Goal: Task Accomplishment & Management: Complete application form

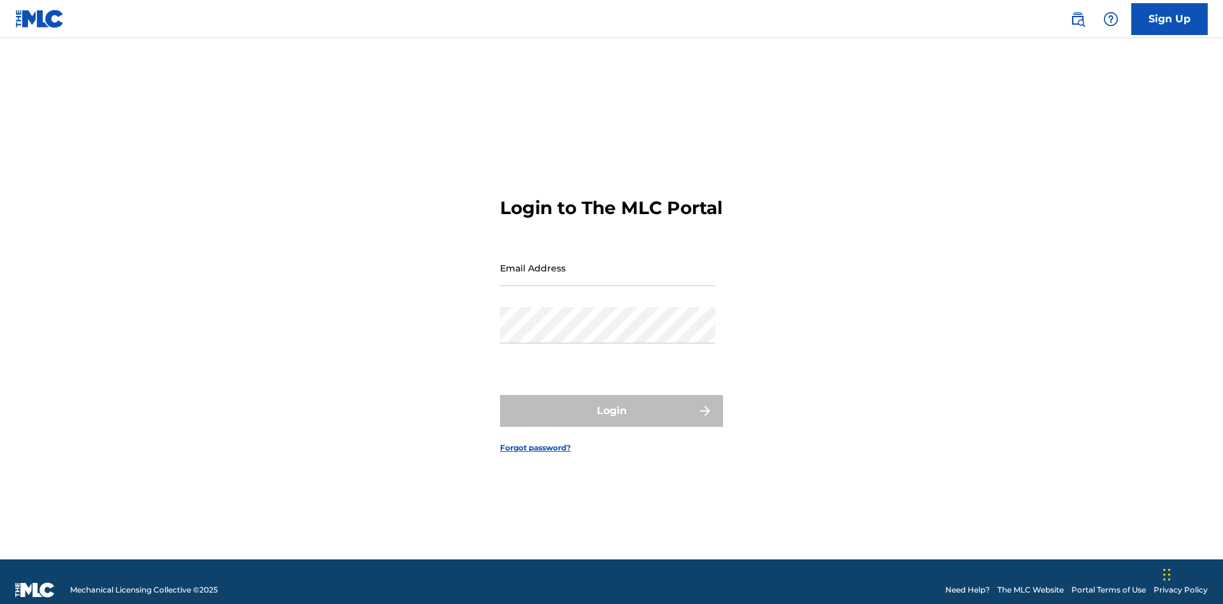
scroll to position [17, 0]
click at [607, 262] on input "Email Address" at bounding box center [607, 268] width 215 height 36
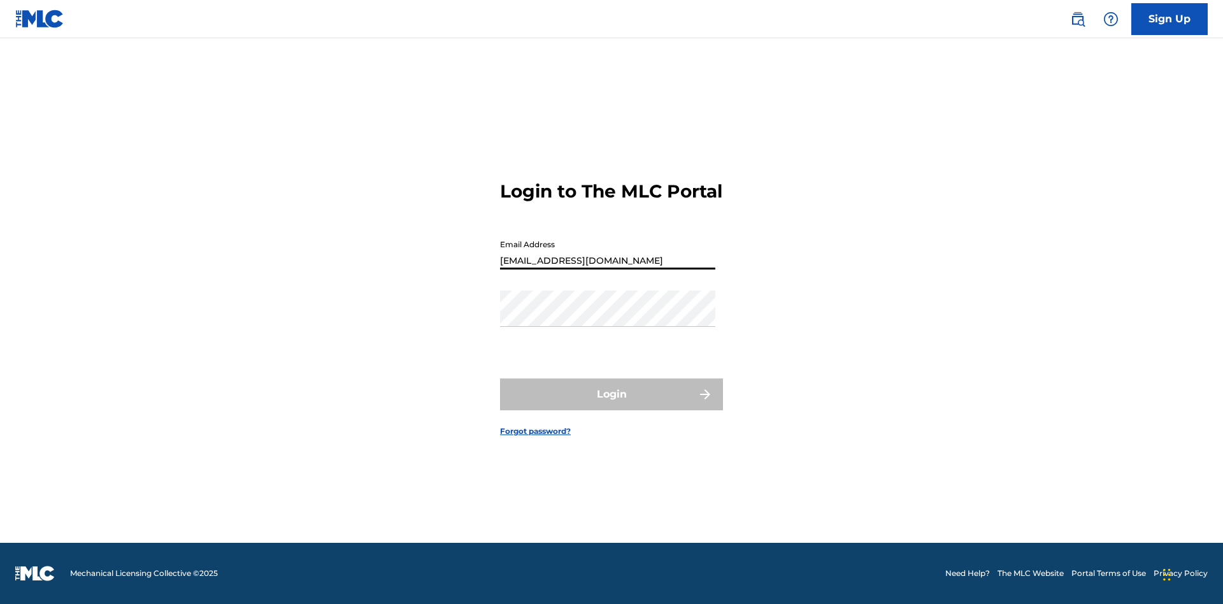
type input "Duke.McTesterson@gmail.com"
click at [611, 405] on button "Login" at bounding box center [611, 394] width 223 height 32
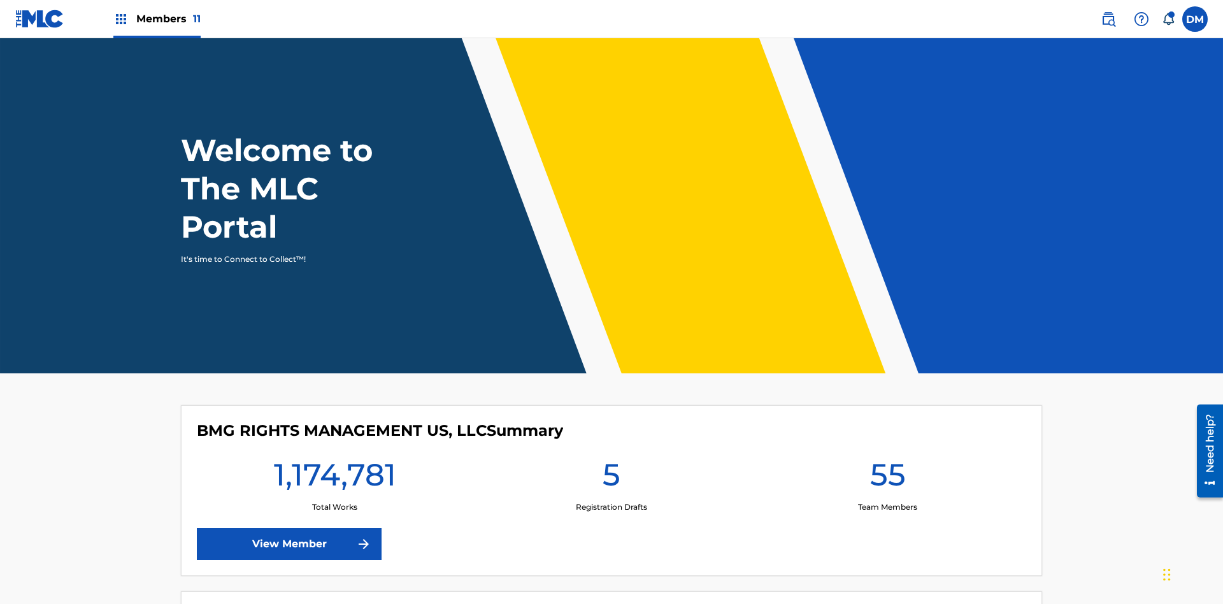
click at [157, 18] on span "Members 11" at bounding box center [168, 18] width 64 height 15
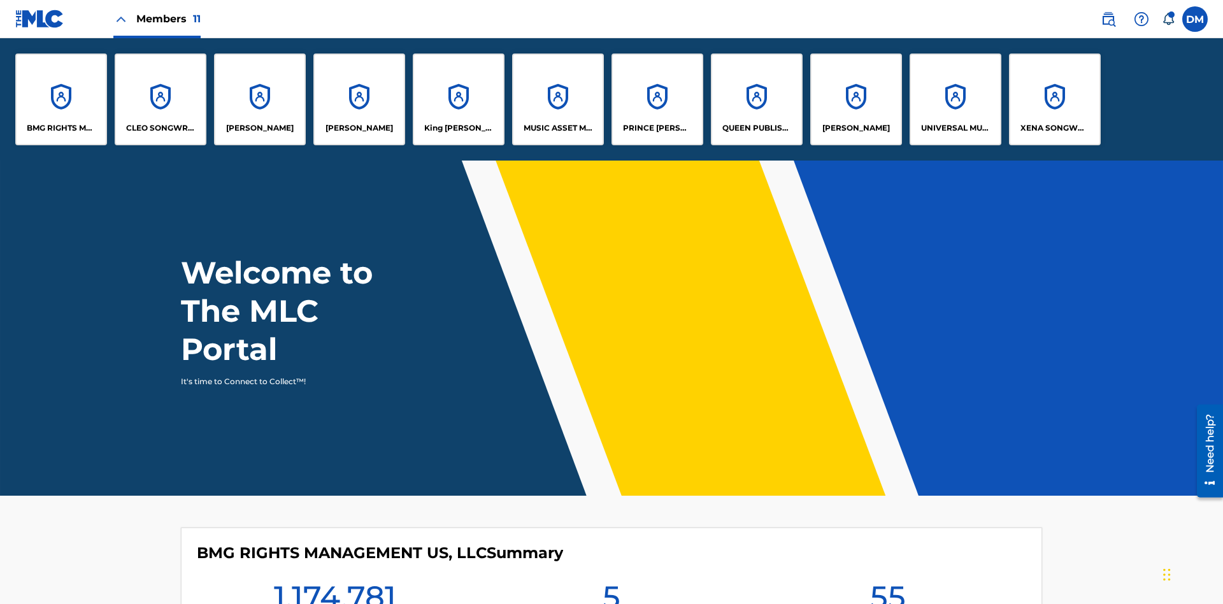
click at [955, 128] on p "UNIVERSAL MUSIC PUB GROUP" at bounding box center [955, 127] width 69 height 11
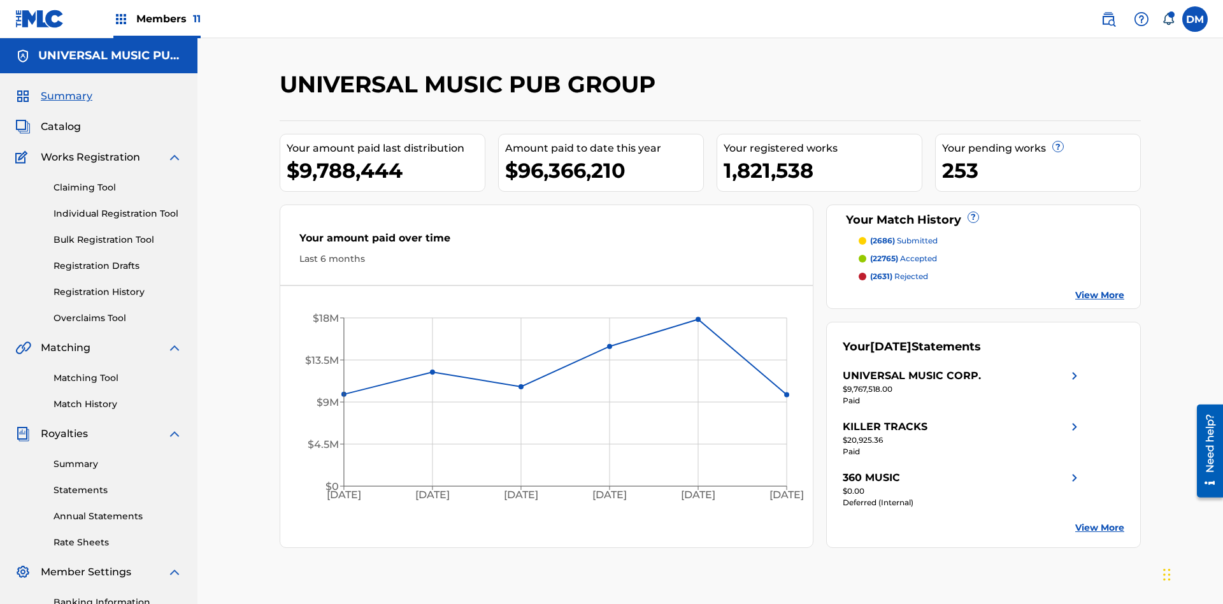
click at [118, 207] on link "Individual Registration Tool" at bounding box center [117, 213] width 129 height 13
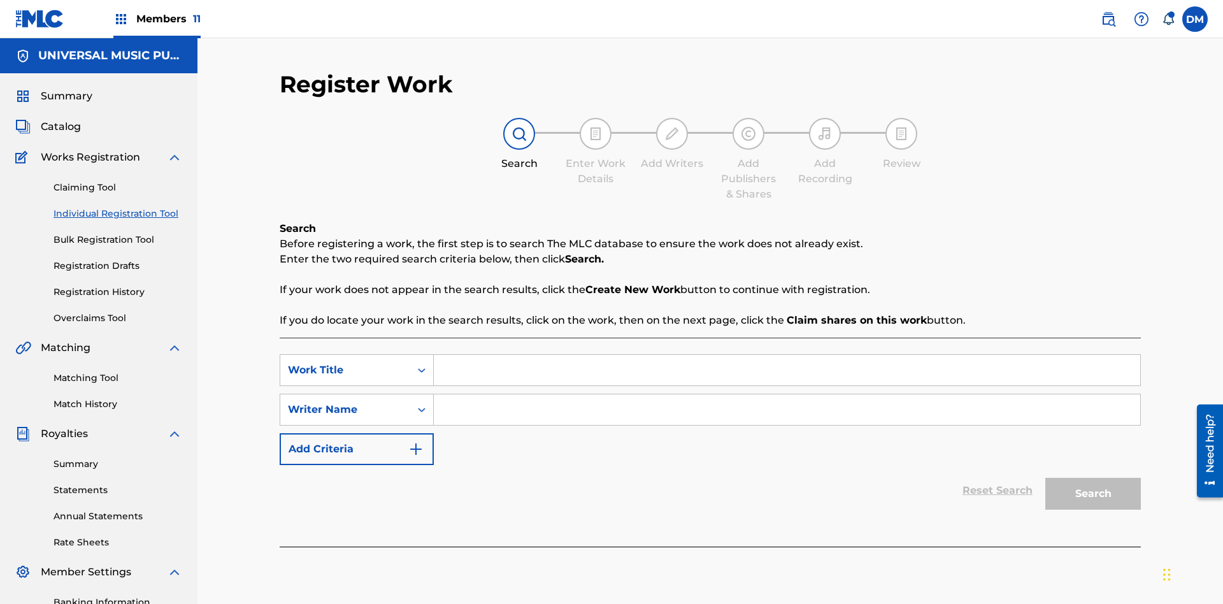
click at [786, 355] on input "Search Form" at bounding box center [787, 370] width 706 height 31
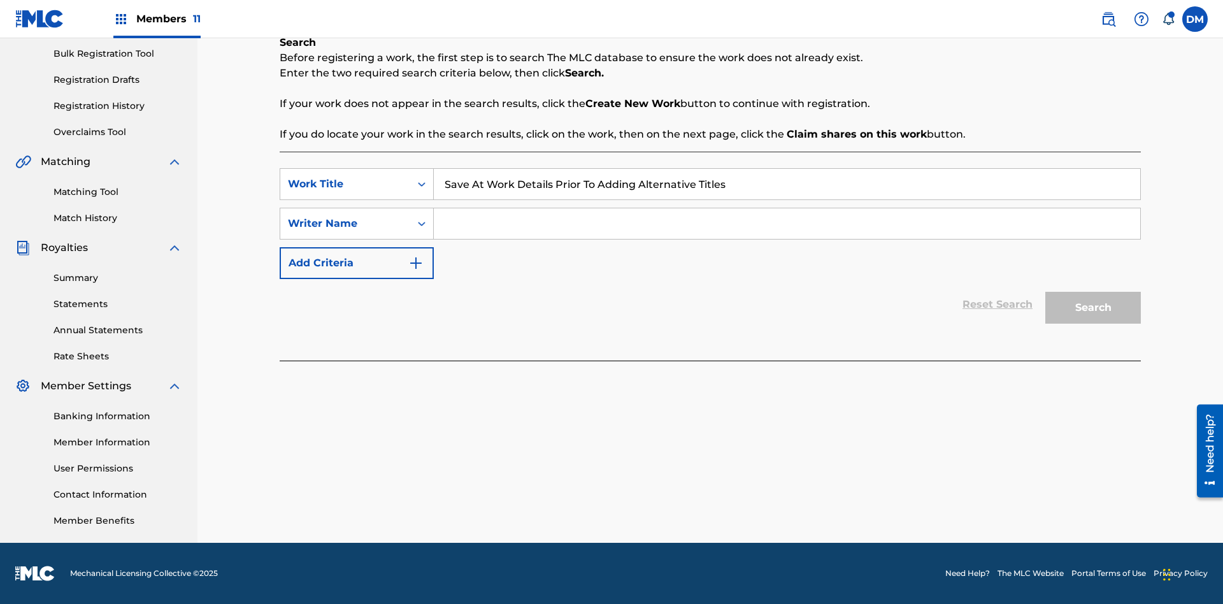
type input "Save At Work Details Prior To Adding Alternative Titles"
click at [786, 224] on input "Search Form" at bounding box center [787, 223] width 706 height 31
type input "QWERTYUIOP"
click at [1093, 308] on button "Search" at bounding box center [1093, 308] width 96 height 32
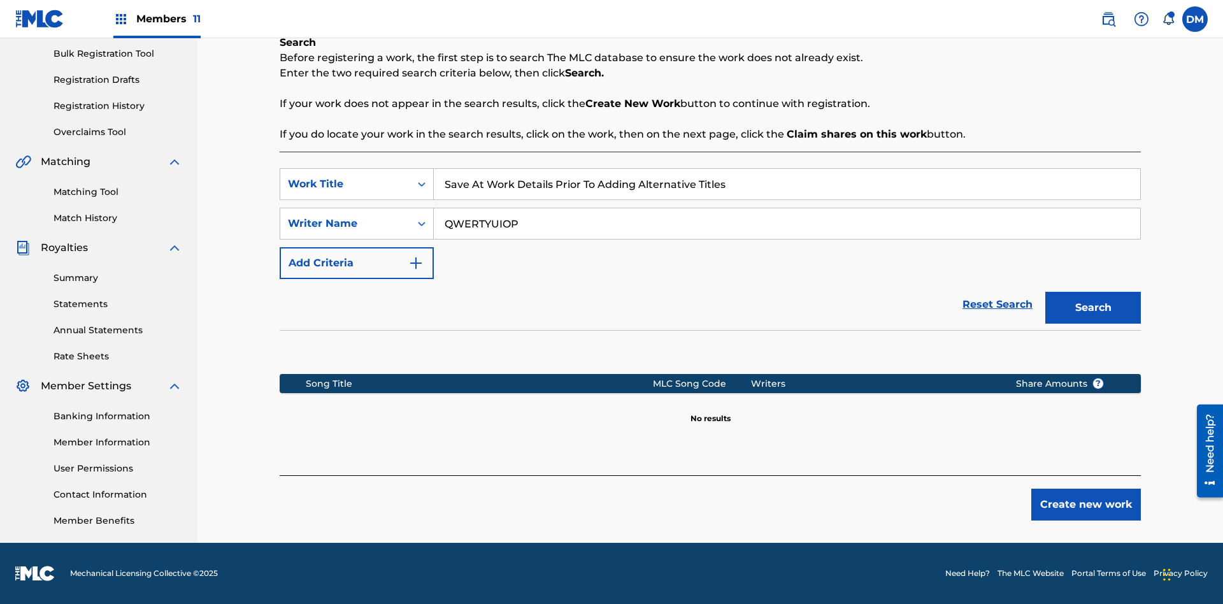
click at [1086, 504] on button "Create new work" at bounding box center [1086, 504] width 110 height 32
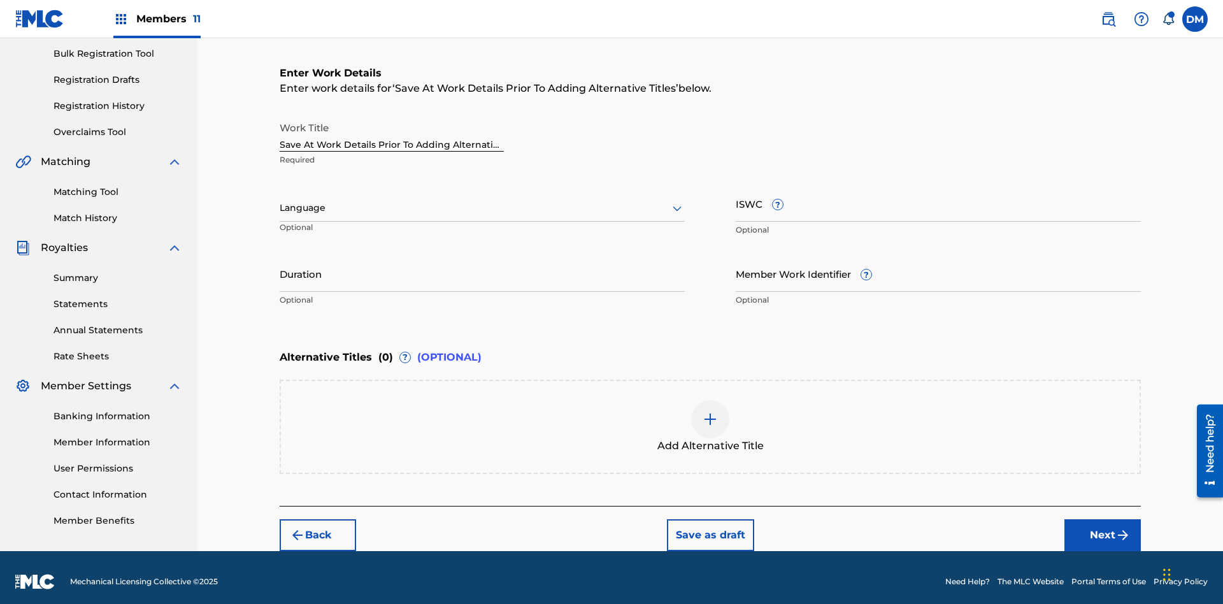
scroll to position [194, 0]
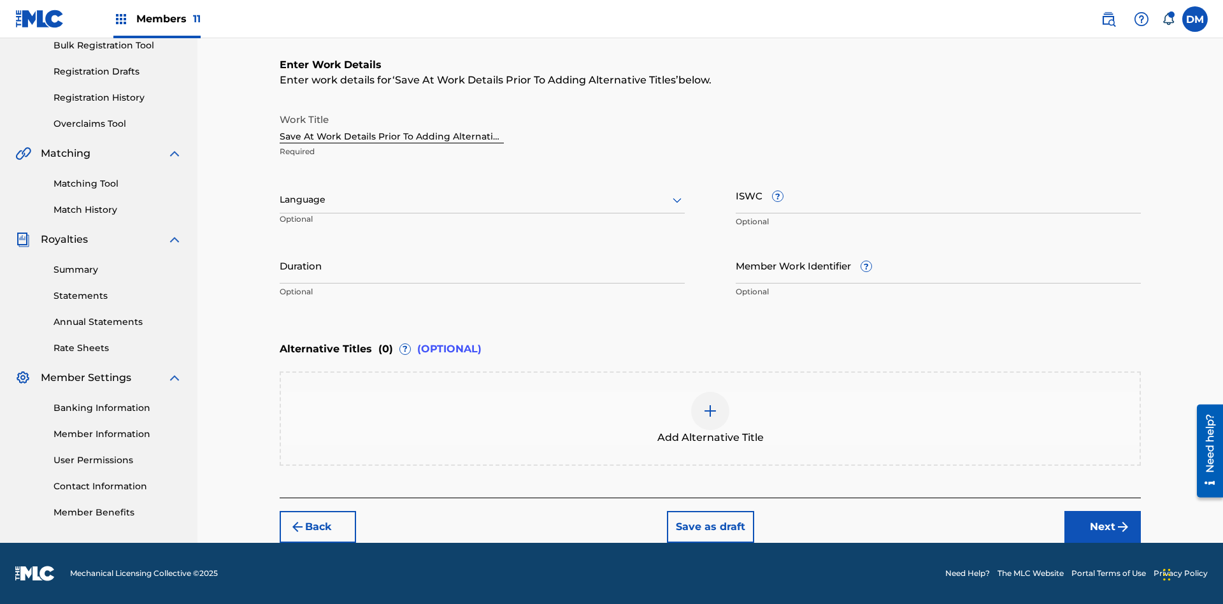
click at [482, 265] on input "Duration" at bounding box center [482, 265] width 405 height 36
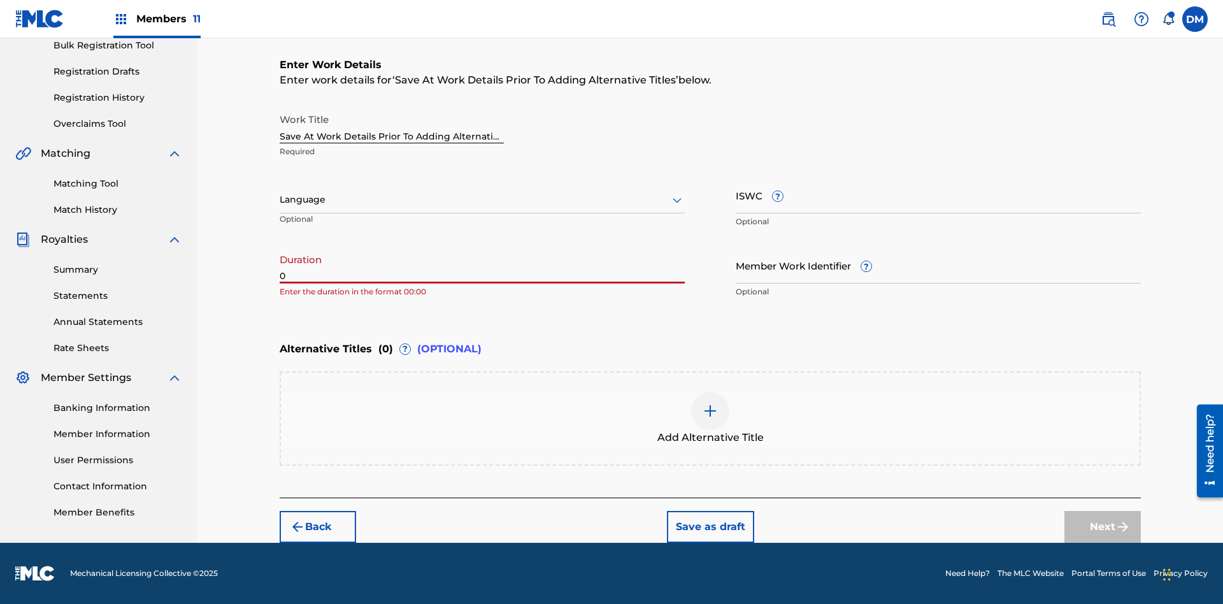
click at [482, 265] on input "0" at bounding box center [482, 265] width 405 height 36
type input "00:00"
click at [677, 200] on icon at bounding box center [676, 199] width 15 height 15
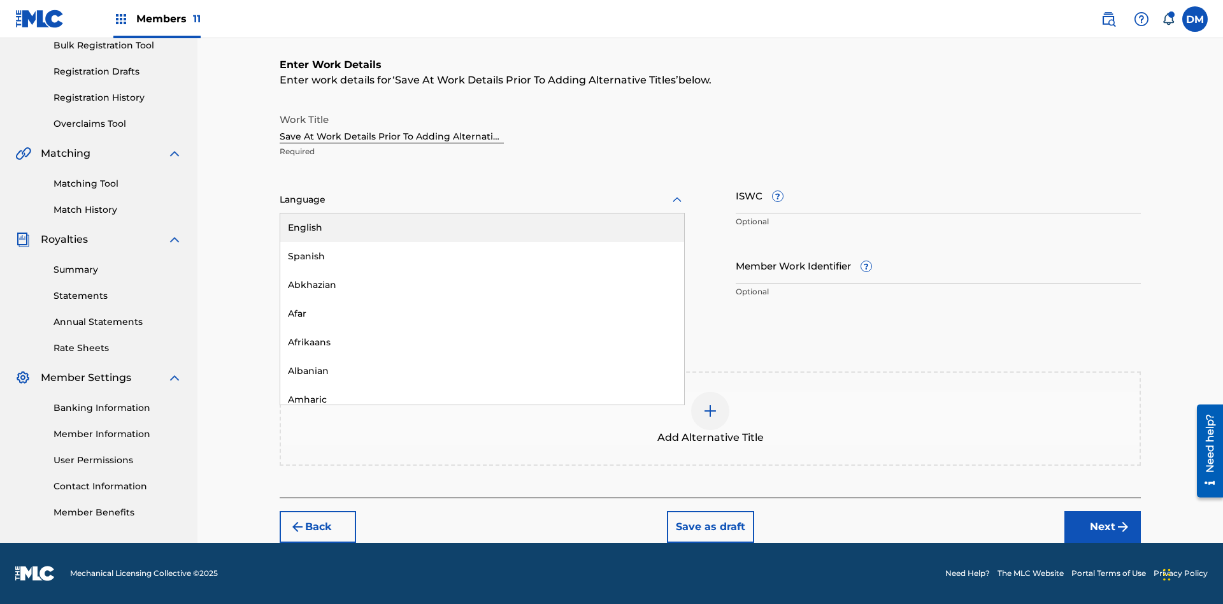
click at [482, 313] on div "Afar" at bounding box center [482, 313] width 404 height 29
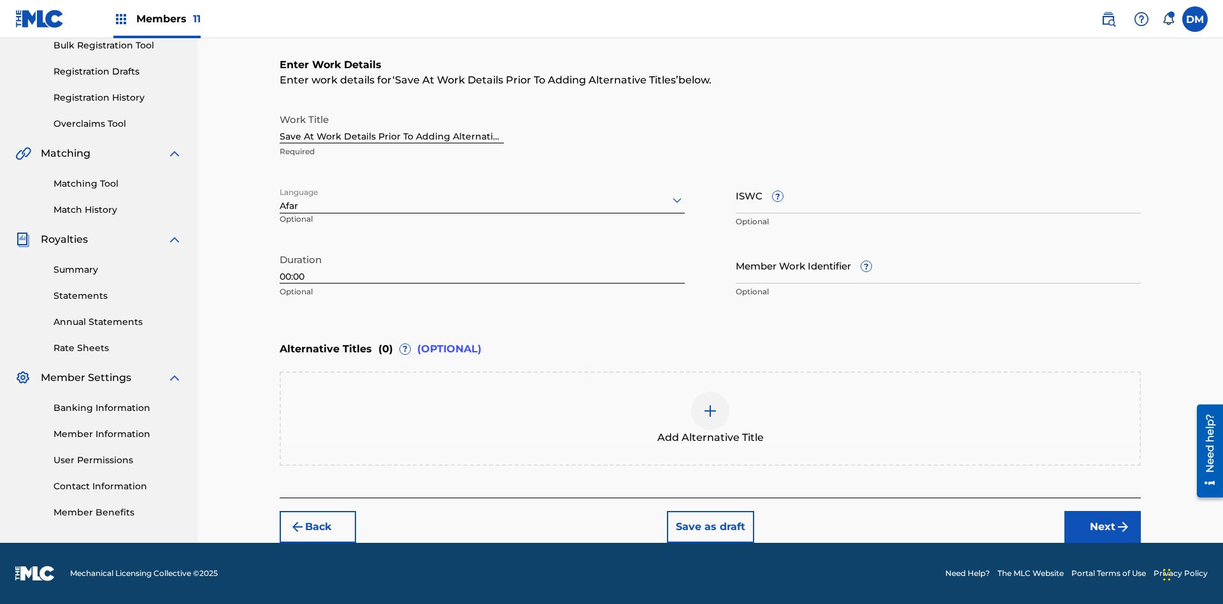
click at [938, 265] on input "Member Work Identifier ?" at bounding box center [937, 265] width 405 height 36
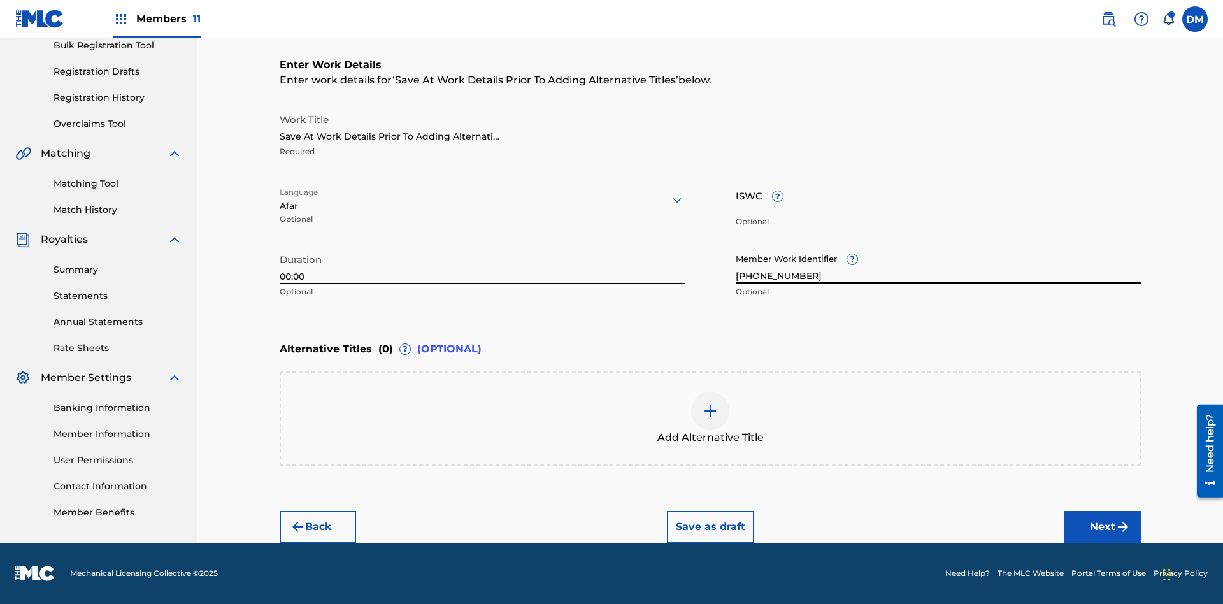
type input "2025.08.21.04"
click at [938, 195] on input "ISWC ?" at bounding box center [937, 195] width 405 height 36
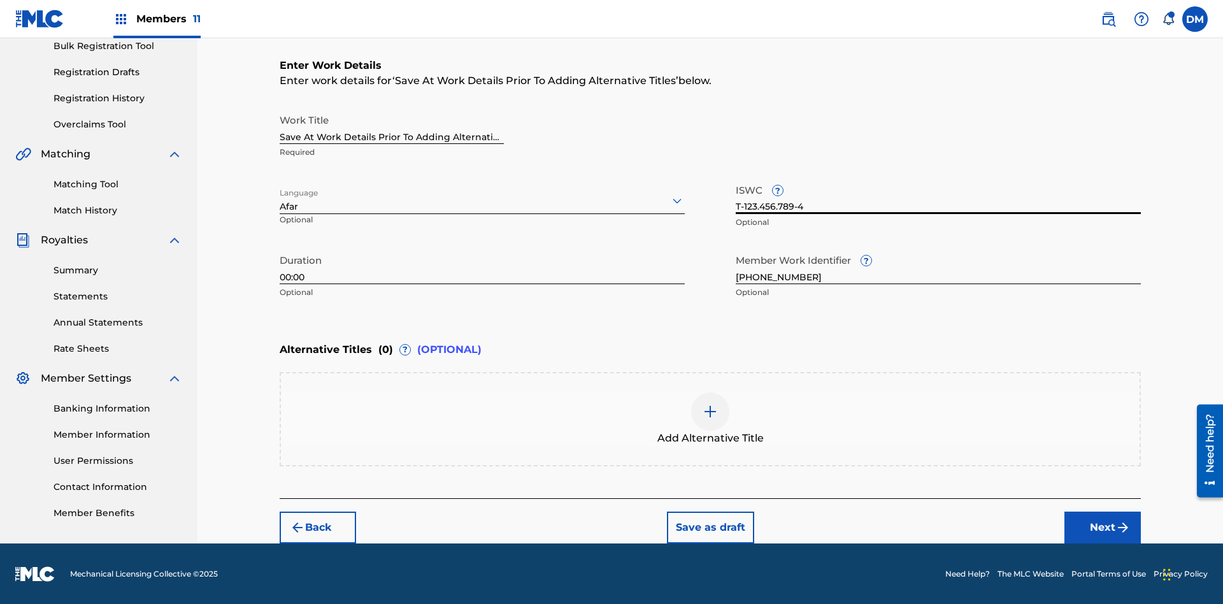
type input "T-123.456.789-4"
click at [709, 526] on button "Save as draft" at bounding box center [710, 527] width 87 height 32
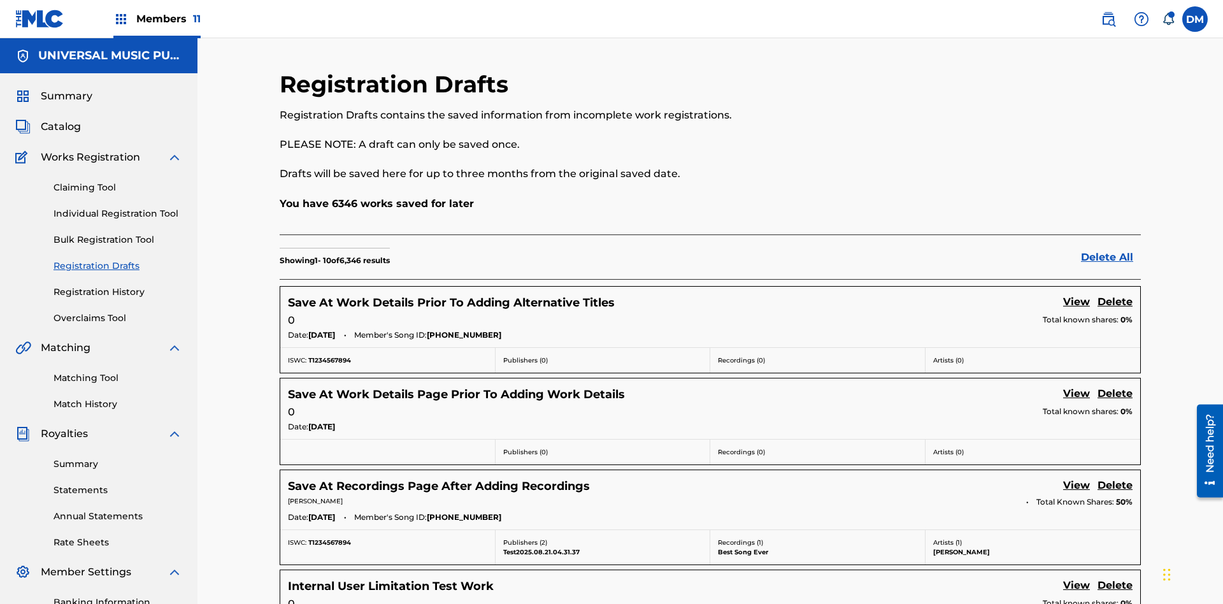
click at [1076, 294] on link "View" at bounding box center [1076, 302] width 27 height 17
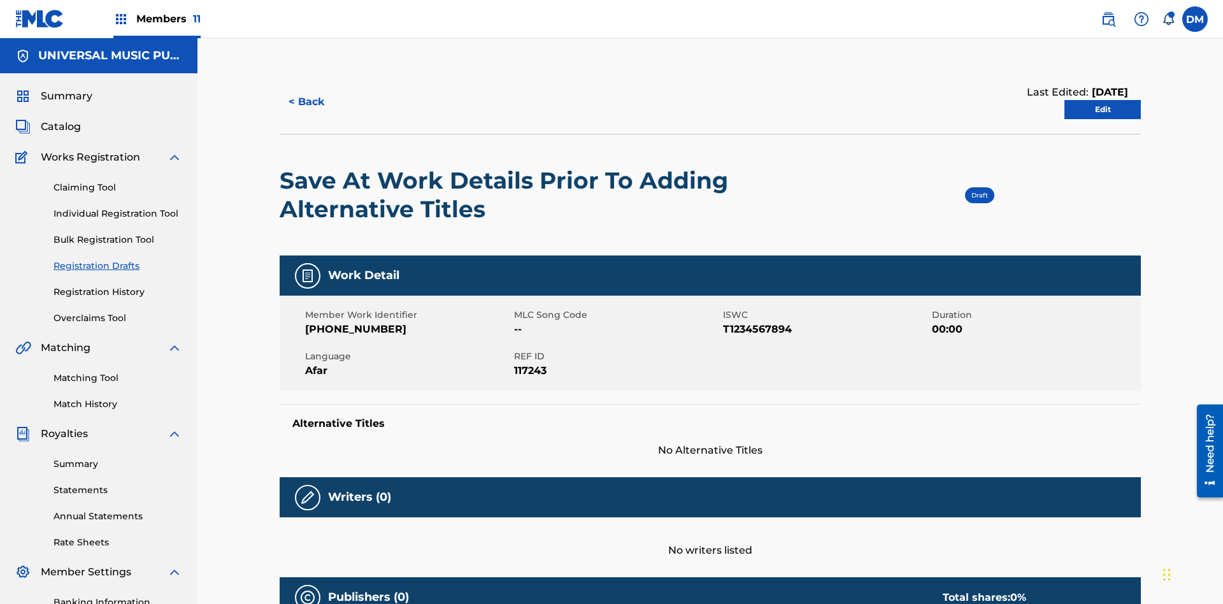
click at [1102, 100] on link "Edit" at bounding box center [1102, 109] width 76 height 19
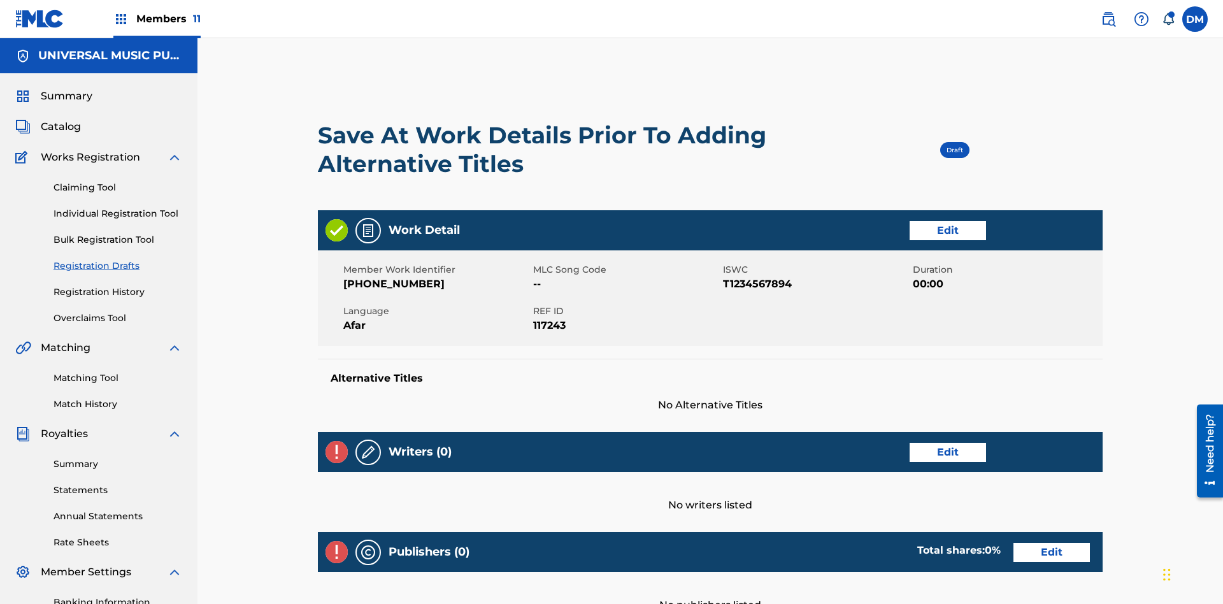
scroll to position [200, 318]
